Goal: Task Accomplishment & Management: Use online tool/utility

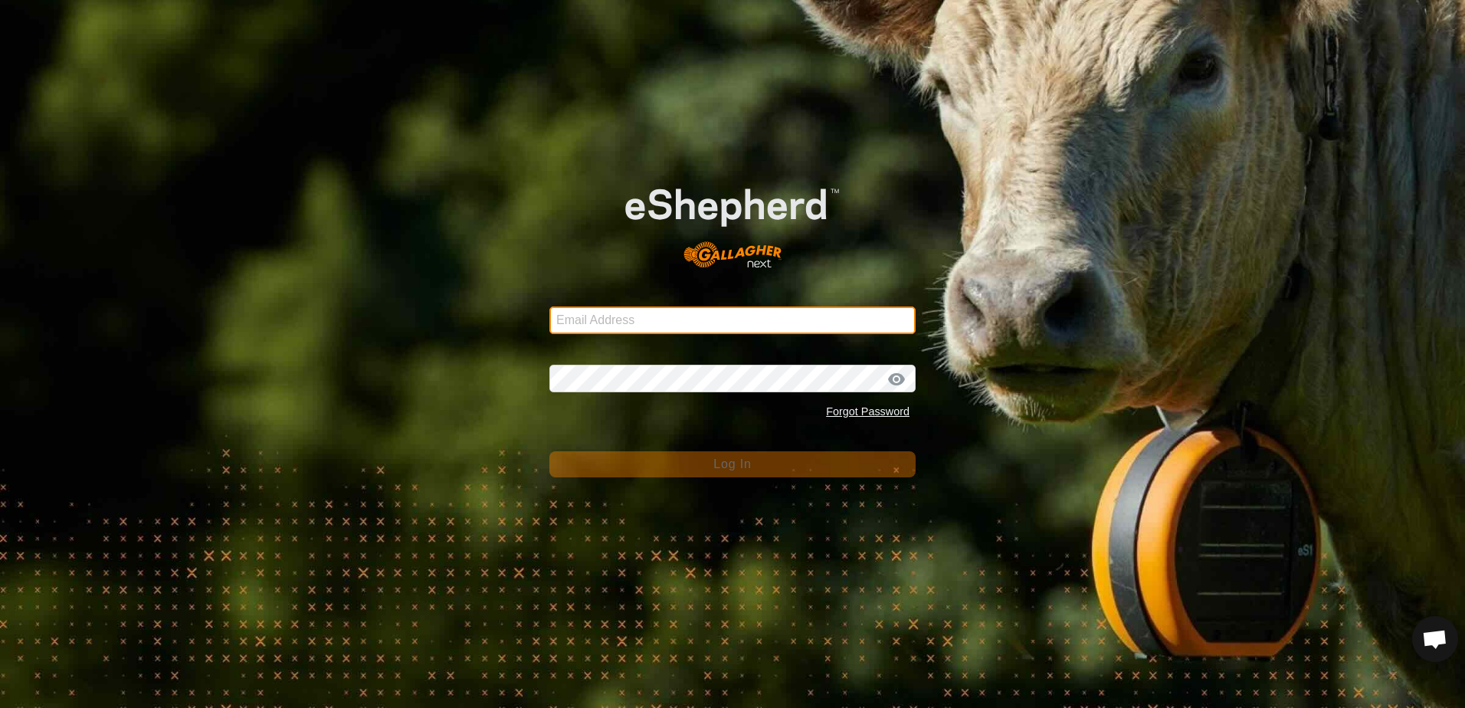
click at [632, 316] on input "Email Address" at bounding box center [732, 320] width 366 height 28
type input "echoy4@gmail.com"
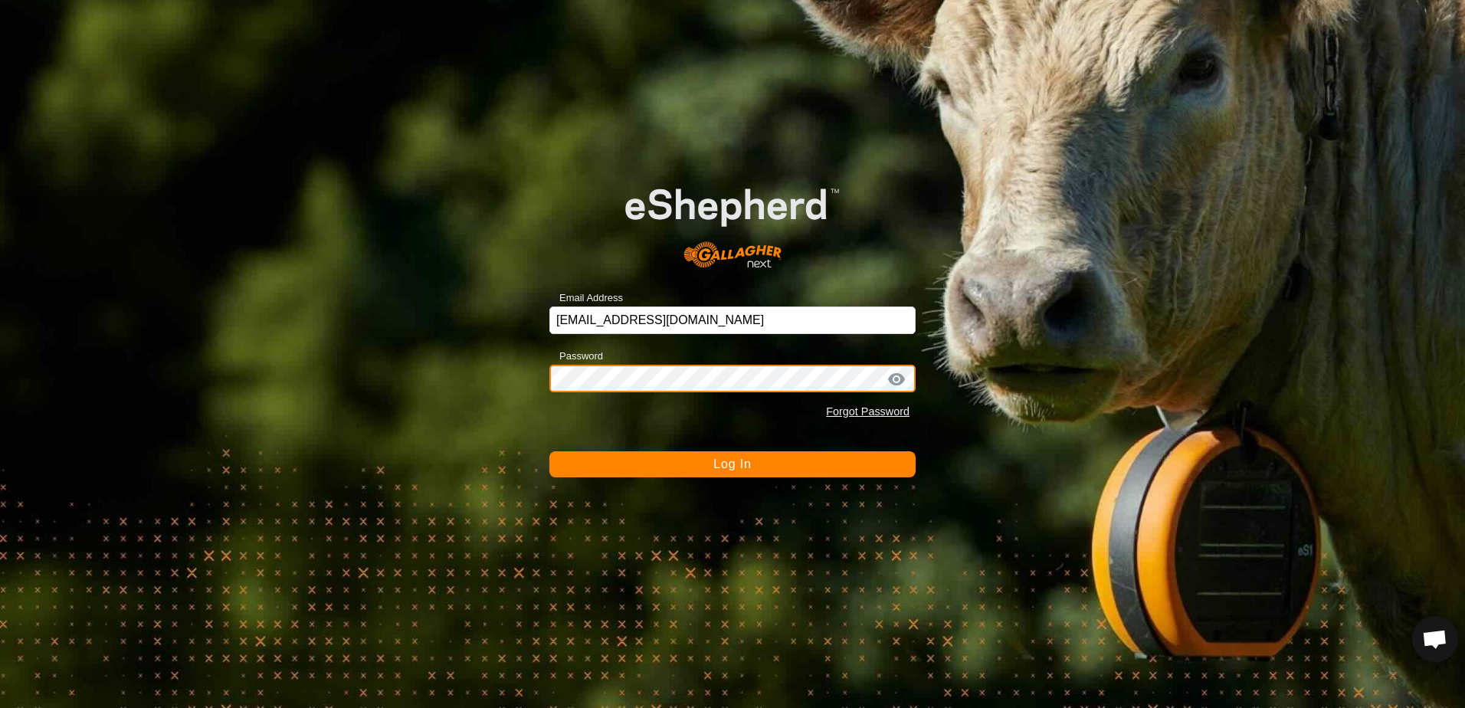
click at [549, 451] on button "Log In" at bounding box center [732, 464] width 366 height 26
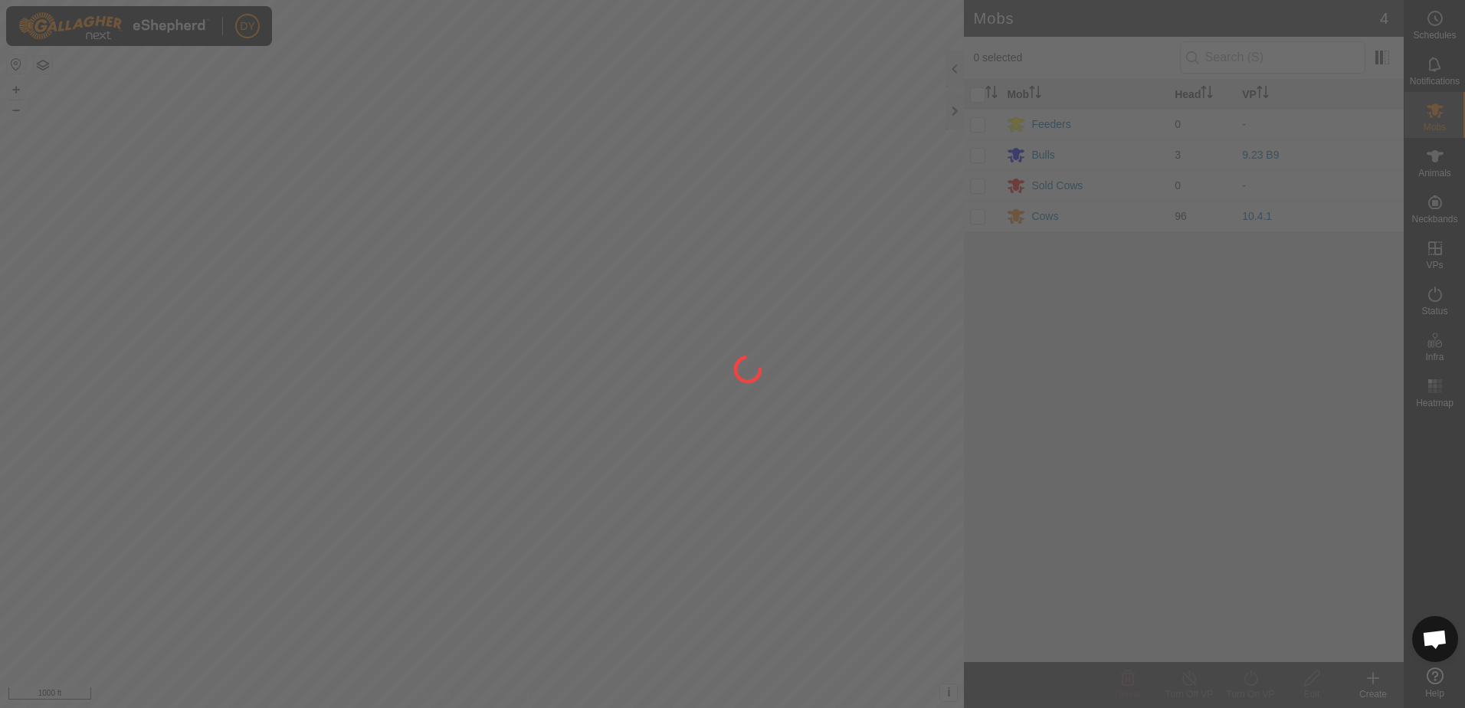
drag, startPoint x: 180, startPoint y: 321, endPoint x: 273, endPoint y: 287, distance: 98.9
click at [272, 287] on div at bounding box center [732, 354] width 1465 height 708
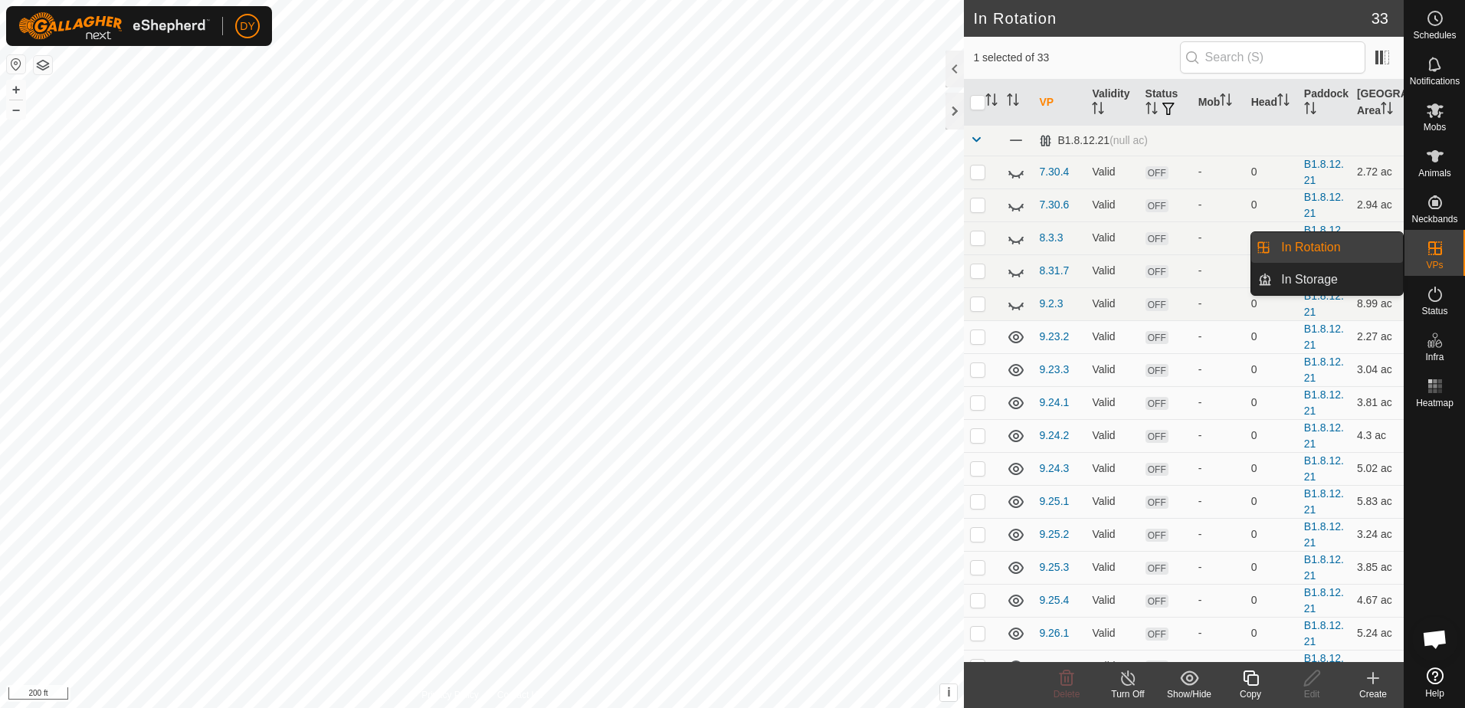
drag, startPoint x: 1402, startPoint y: 254, endPoint x: 1342, endPoint y: 250, distance: 60.7
click at [1342, 250] on link "In Rotation" at bounding box center [1337, 247] width 131 height 31
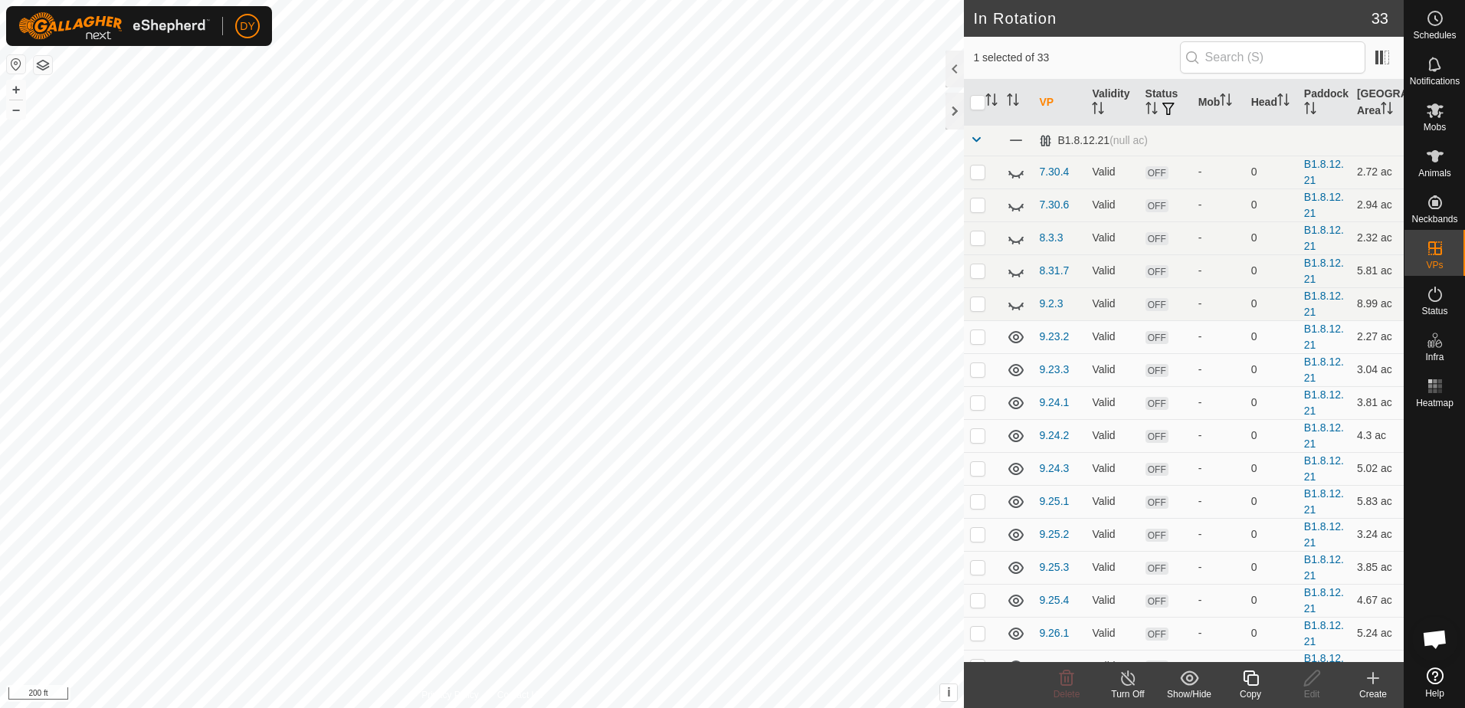
click at [1253, 681] on icon at bounding box center [1250, 678] width 19 height 18
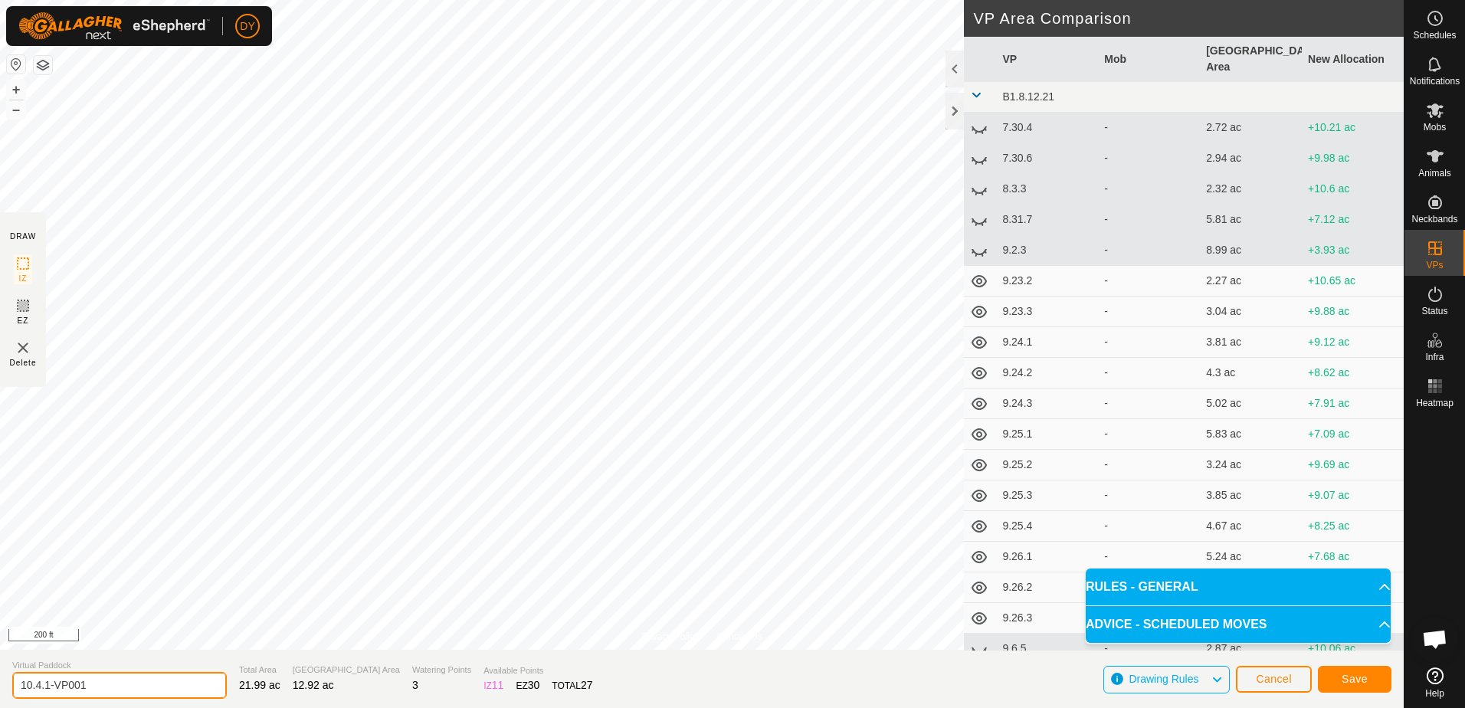
drag, startPoint x: 121, startPoint y: 682, endPoint x: 37, endPoint y: 683, distance: 84.3
click at [37, 683] on input "10.4.1-VP001" at bounding box center [119, 685] width 215 height 27
type input "10.5.1"
click at [1341, 684] on button "Save" at bounding box center [1355, 679] width 74 height 27
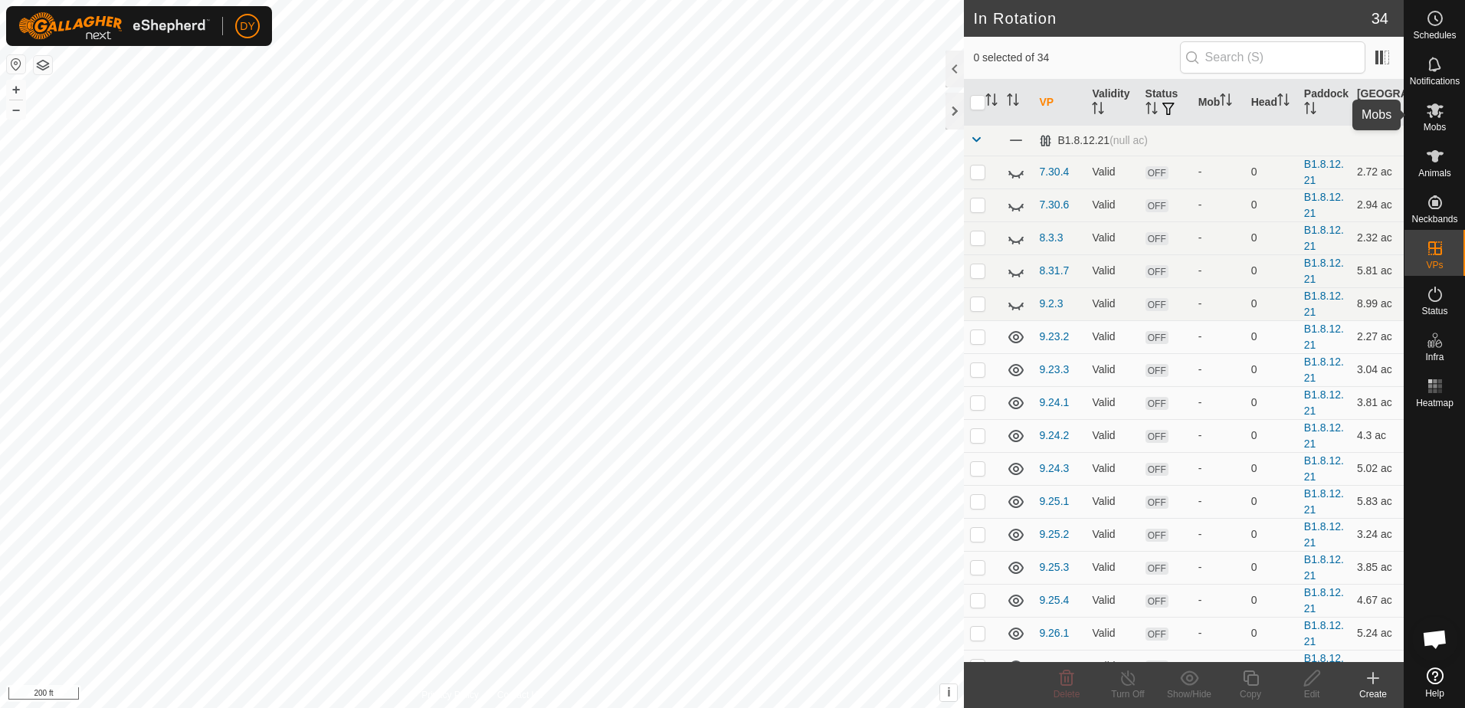
click at [1430, 116] on icon at bounding box center [1435, 110] width 17 height 15
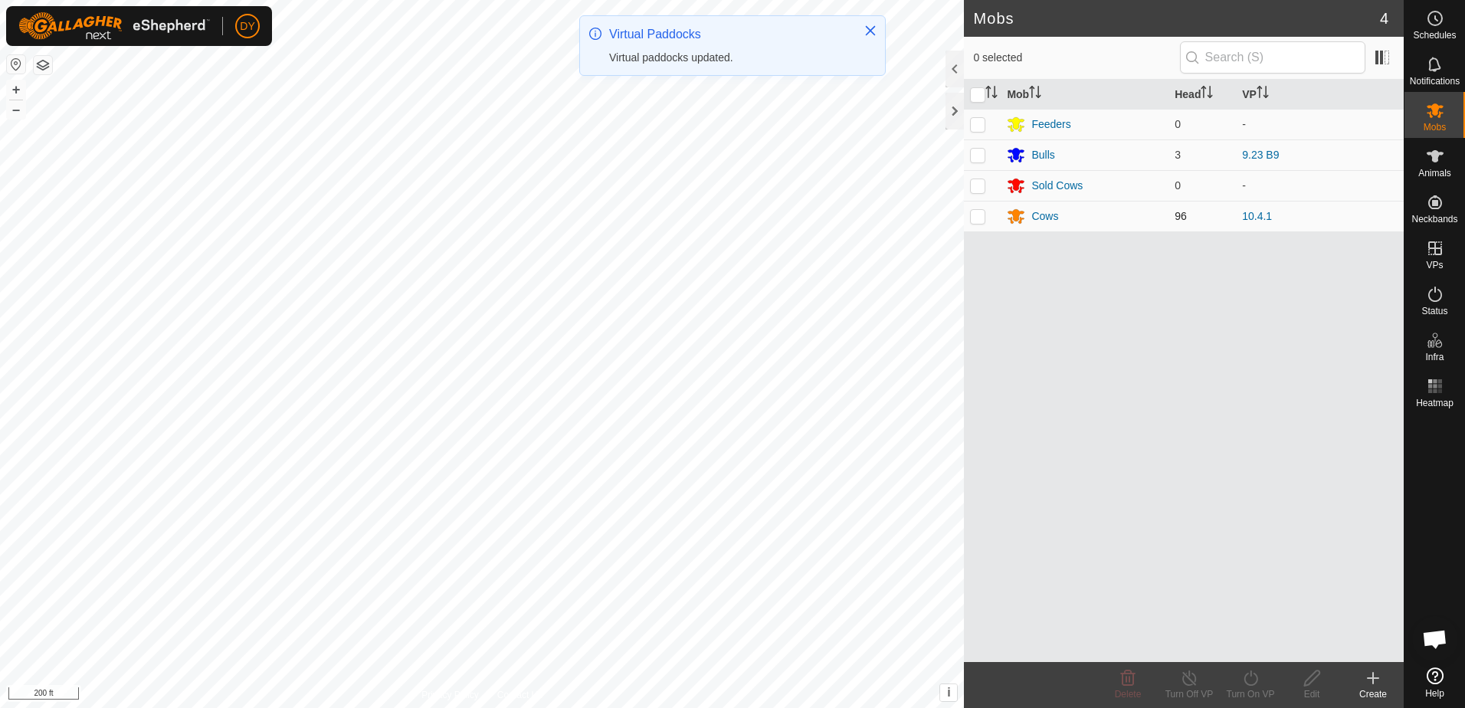
click at [978, 218] on p-checkbox at bounding box center [977, 216] width 15 height 12
checkbox input "true"
click at [1248, 680] on icon at bounding box center [1250, 678] width 19 height 18
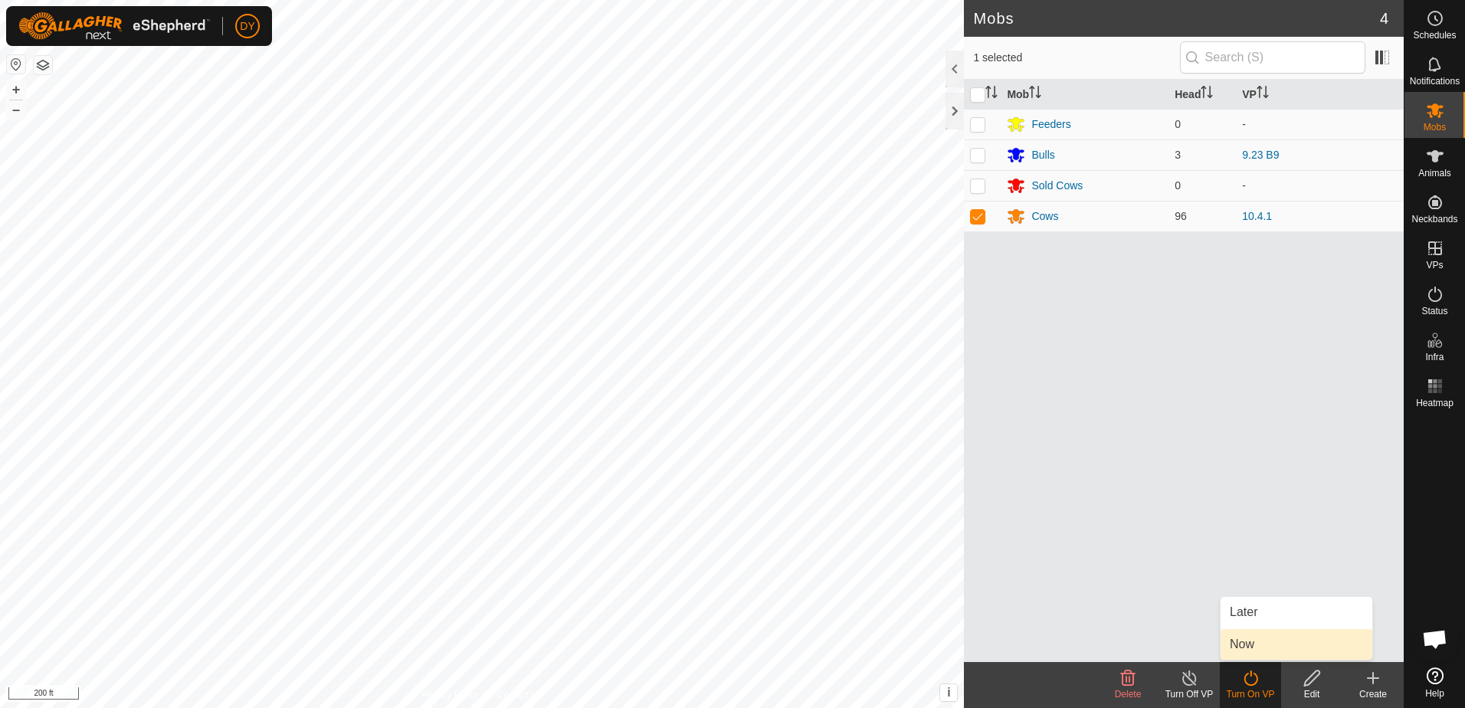
click at [1244, 650] on link "Now" at bounding box center [1297, 644] width 152 height 31
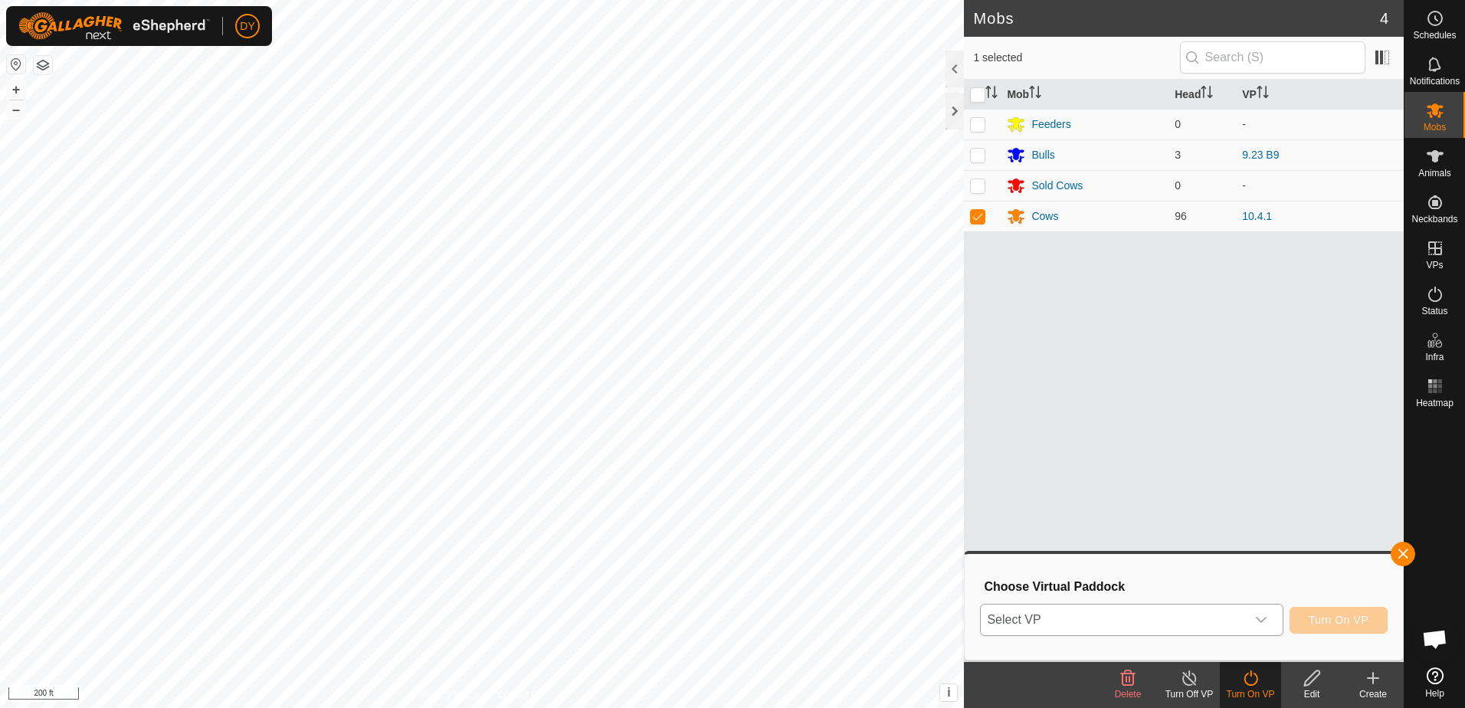
click at [1063, 621] on span "Select VP" at bounding box center [1113, 620] width 264 height 31
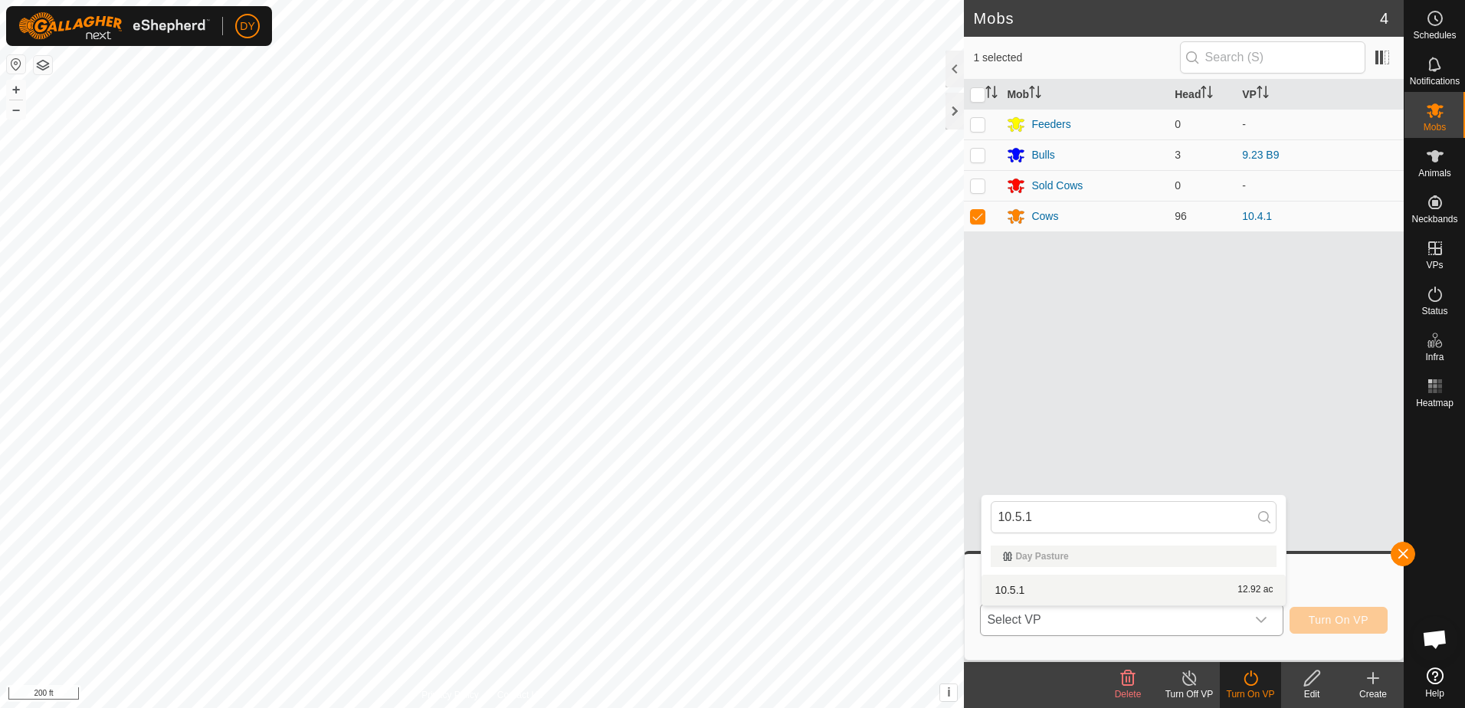
type input "10.5.1"
click at [1021, 591] on li "10.5.1 12.92 ac" at bounding box center [1133, 590] width 304 height 31
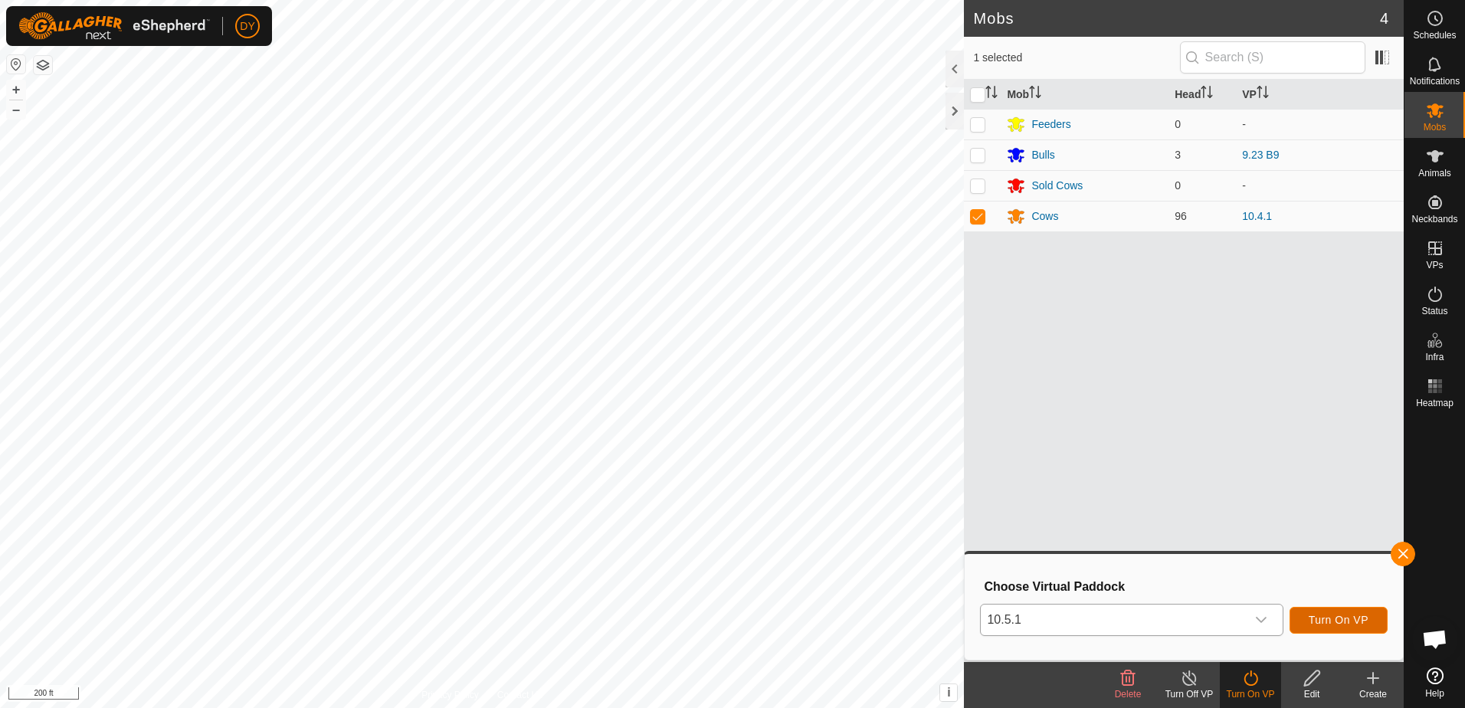
drag, startPoint x: 1344, startPoint y: 624, endPoint x: 1337, endPoint y: 620, distance: 8.3
click at [1337, 620] on span "Turn On VP" at bounding box center [1339, 620] width 60 height 12
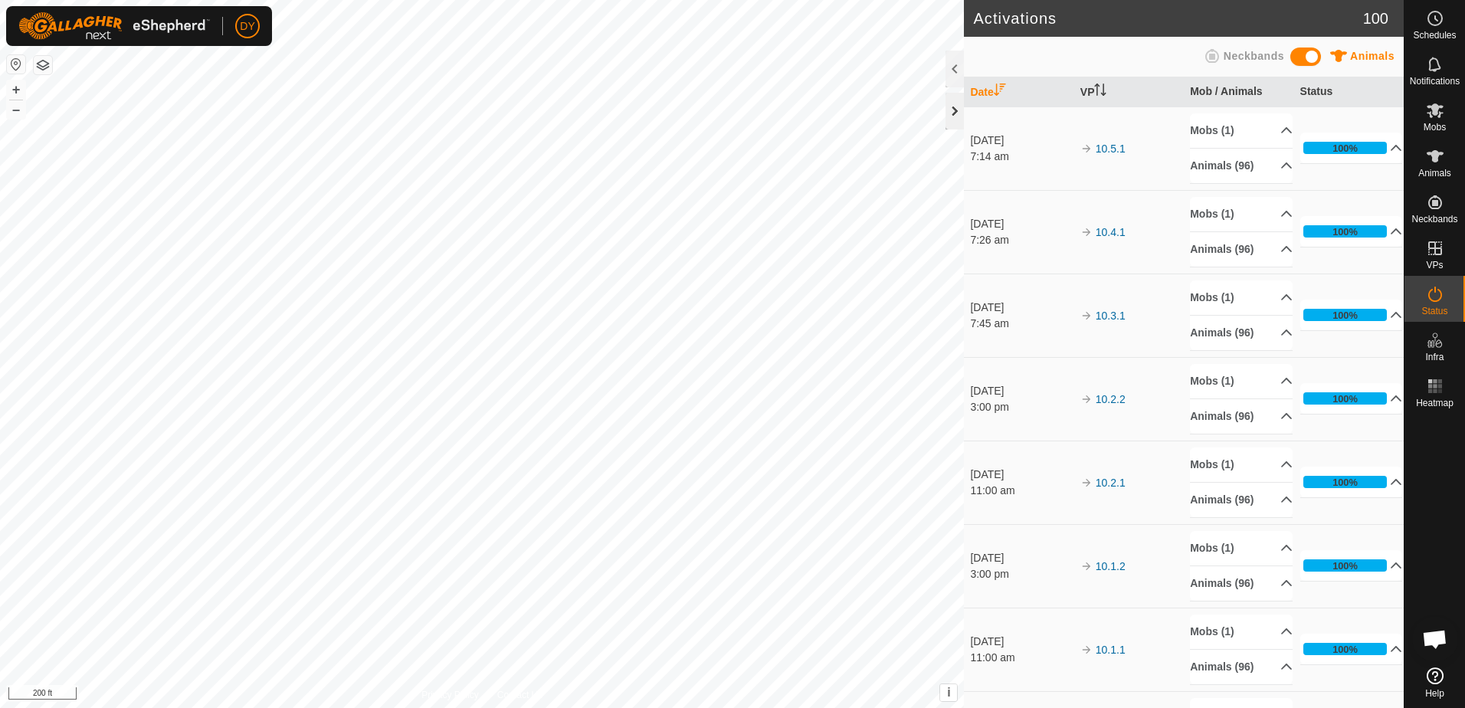
click at [959, 109] on div at bounding box center [954, 111] width 18 height 37
click at [954, 107] on div at bounding box center [954, 111] width 18 height 37
